Goal: Find specific page/section: Find specific page/section

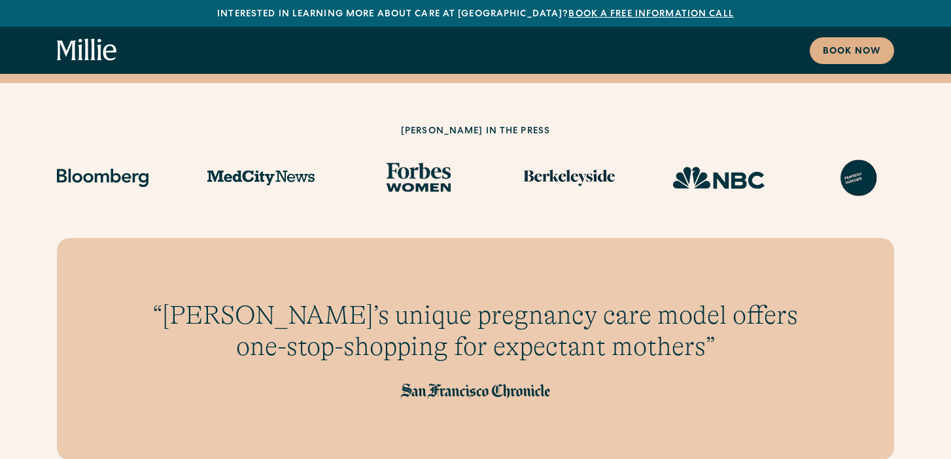
scroll to position [1590, 0]
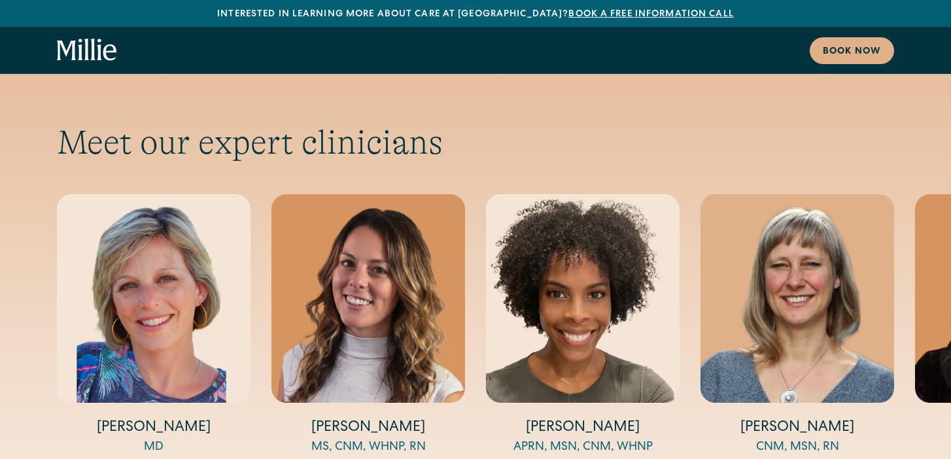
scroll to position [4704, 0]
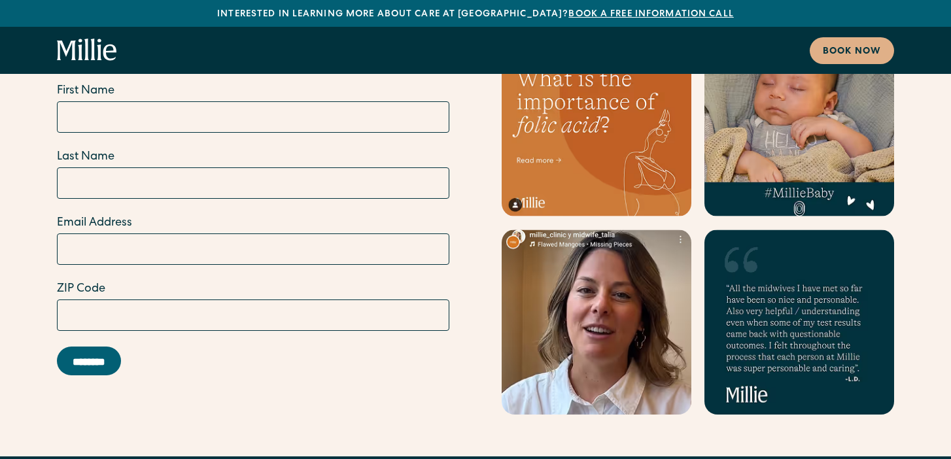
scroll to position [7819, 0]
